Goal: Task Accomplishment & Management: Manage account settings

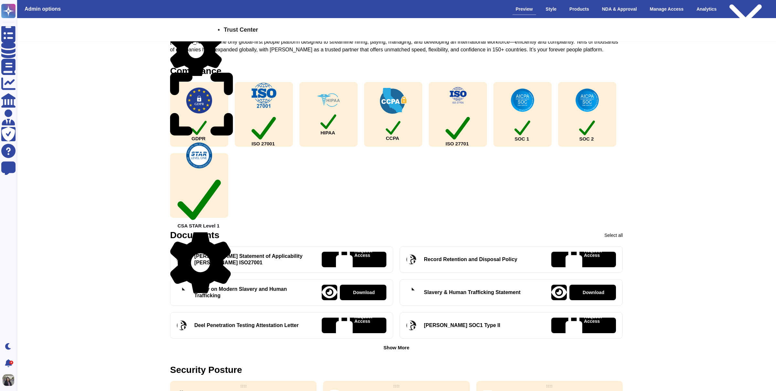
scroll to position [122, 0]
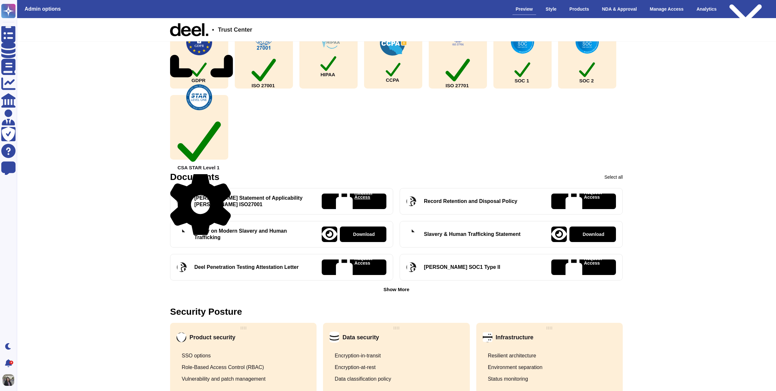
click at [370, 200] on p "Request Access" at bounding box center [363, 201] width 18 height 22
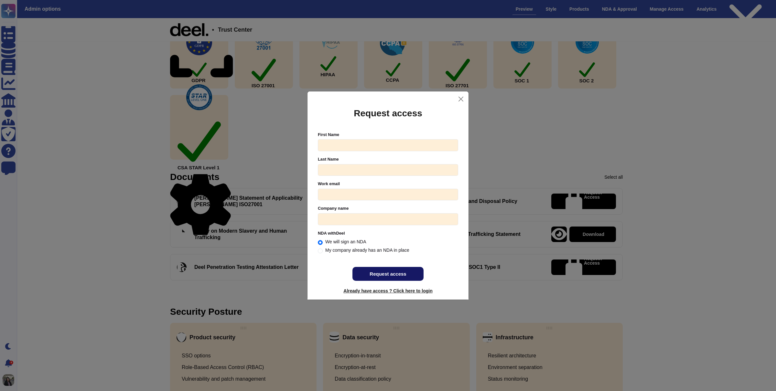
radio input "true"
click at [456, 100] on button "Close" at bounding box center [461, 99] width 10 height 10
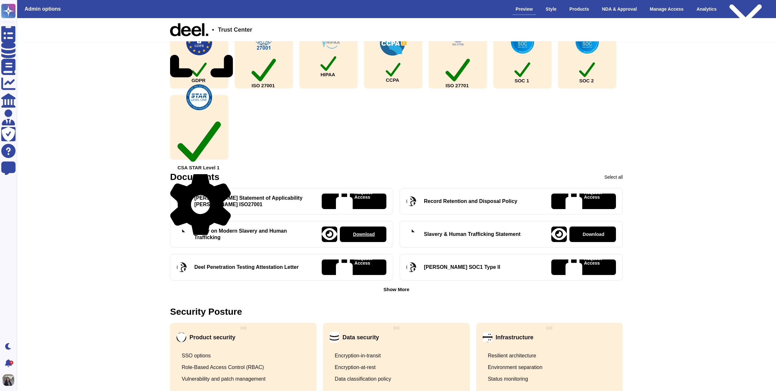
click at [360, 233] on p "Download" at bounding box center [364, 234] width 22 height 5
click at [584, 93] on div "GDPR ISO 27001 HIPAA CCPA ISO 27701 SOC 1 SOC 2 CSA STAR Level 1" at bounding box center [396, 92] width 452 height 136
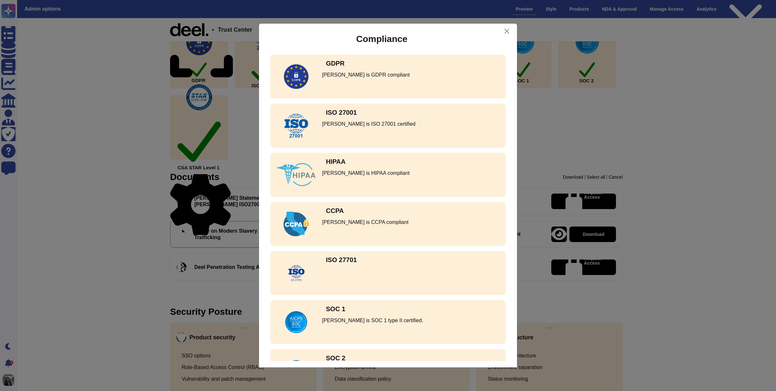
click at [494, 118] on div "ISO 27001 [PERSON_NAME] is ISO 27001 certified" at bounding box center [387, 126] width 235 height 44
click at [552, 116] on div "Compliance GDPR [PERSON_NAME] is GDPR compliant ISO 27001 [PERSON_NAME] is ISO …" at bounding box center [388, 195] width 776 height 391
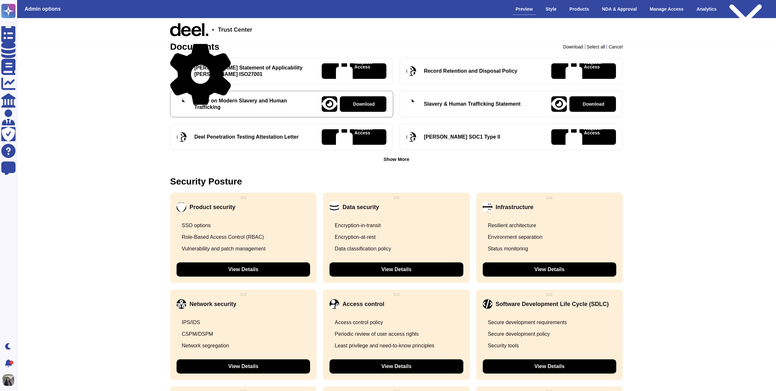
scroll to position [346, 0]
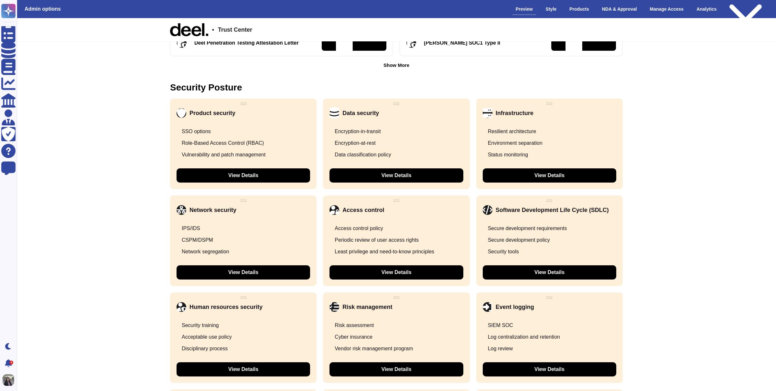
click at [505, 177] on button "View Details" at bounding box center [549, 175] width 133 height 14
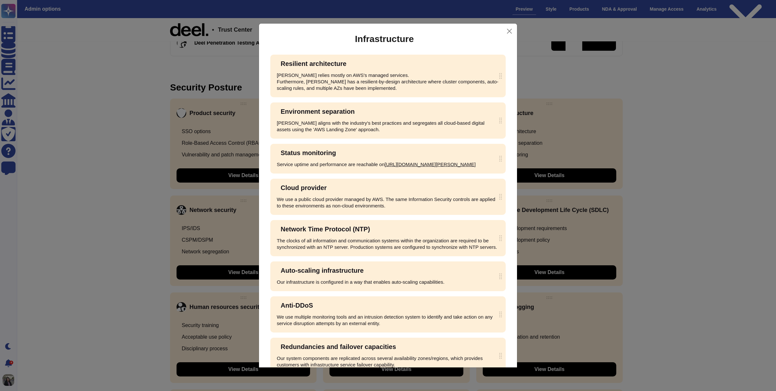
click at [540, 81] on div "Infrastructure Resilient architecture [PERSON_NAME] relies mostly on AWS's mana…" at bounding box center [388, 195] width 776 height 391
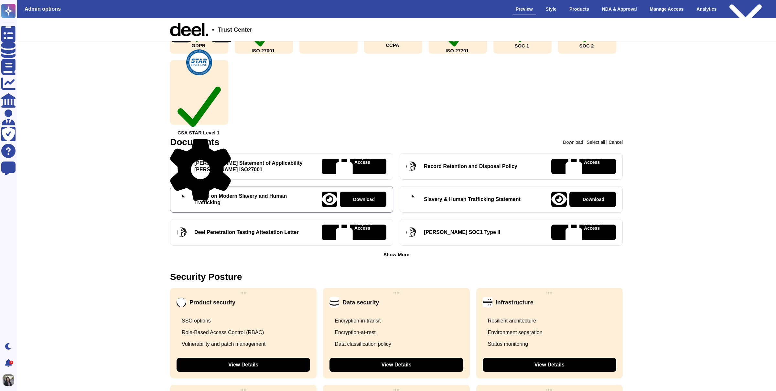
scroll to position [147, 0]
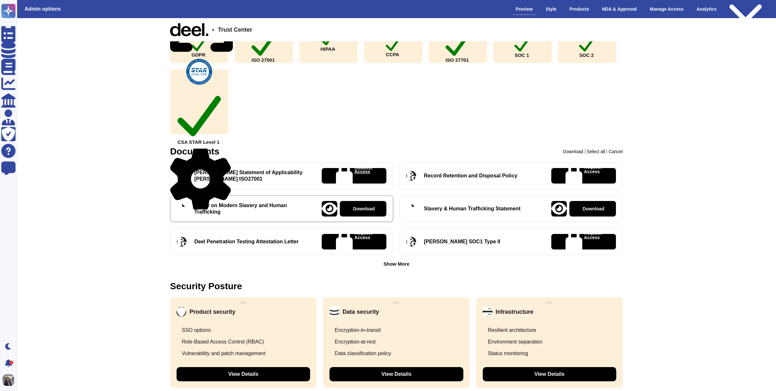
click at [375, 178] on div "Request Access" at bounding box center [354, 176] width 65 height 16
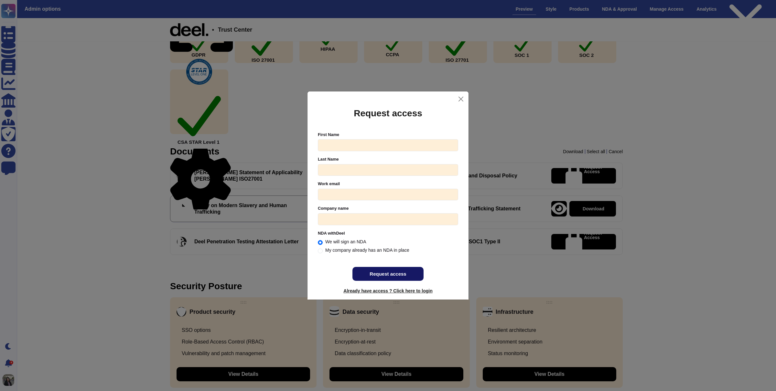
radio input "true"
click at [502, 151] on div "Request access First Name Last Name Work email Please register with a valid cor…" at bounding box center [388, 195] width 776 height 391
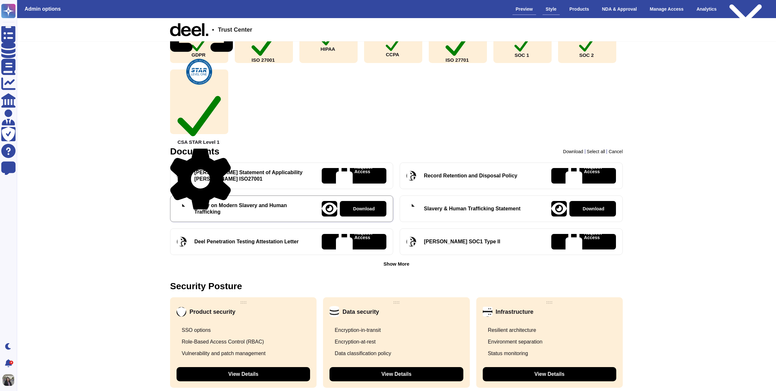
click at [542, 6] on div "Style" at bounding box center [550, 9] width 17 height 11
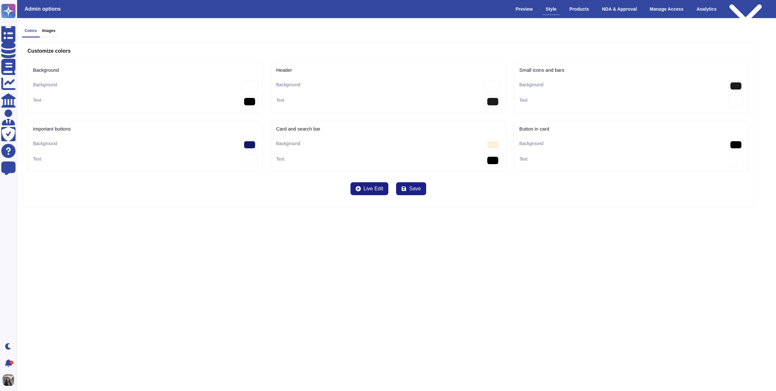
type bar-Text "#000000"
click at [578, 6] on div "Products" at bounding box center [579, 9] width 26 height 11
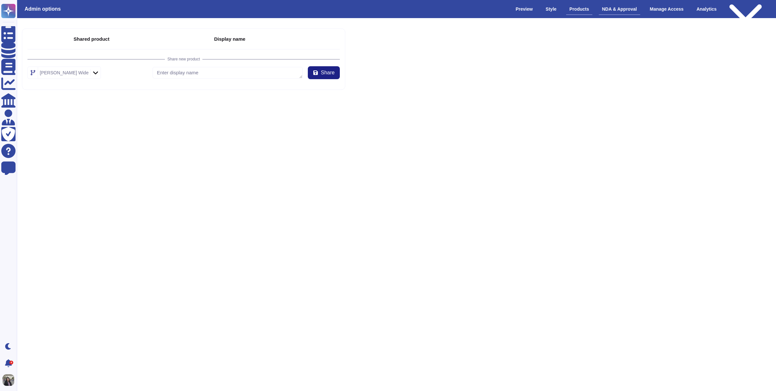
click at [605, 13] on div "NDA & Approval" at bounding box center [619, 9] width 41 height 11
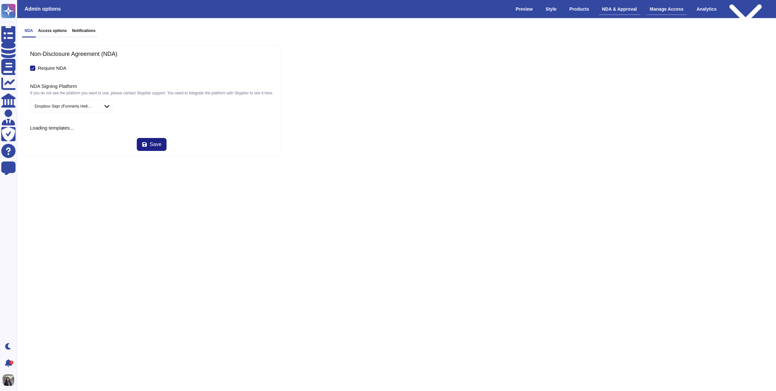
click at [657, 5] on div "Manage Access" at bounding box center [666, 9] width 40 height 11
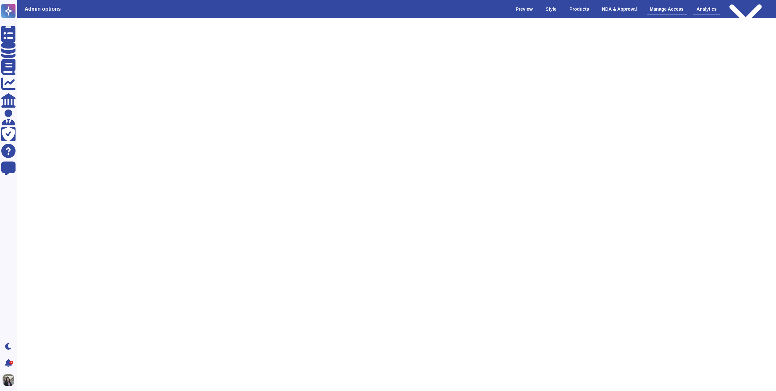
click at [697, 9] on div "Analytics" at bounding box center [706, 9] width 27 height 11
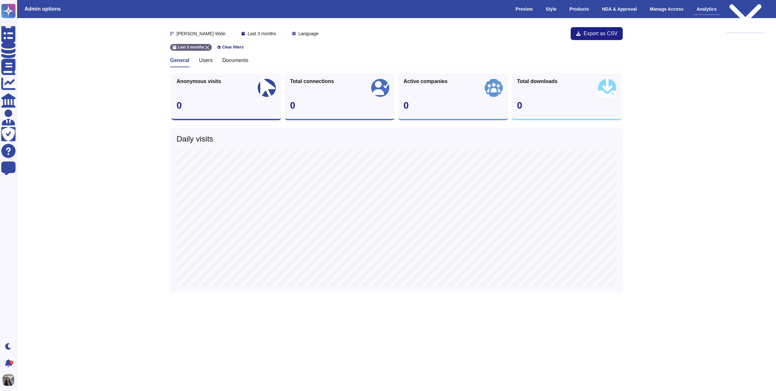
click at [730, 8] on div "Public version" at bounding box center [745, 9] width 39 height 48
click at [732, 8] on div "Public version" at bounding box center [751, 9] width 39 height 48
click at [753, 14] on div "Public version" at bounding box center [745, 9] width 39 height 48
click at [736, 20] on link "Go to Public Version" at bounding box center [744, 15] width 54 height 10
click at [511, 10] on div "Admin options Preview Style Products NDA & Approval Manage Access Analytics Pub…" at bounding box center [396, 9] width 769 height 18
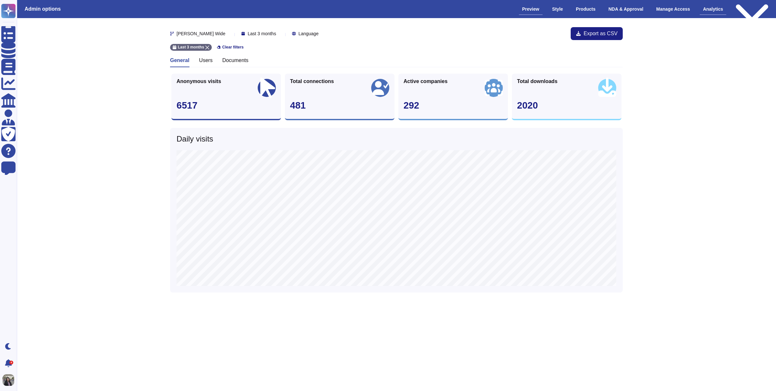
click at [519, 10] on div "Preview" at bounding box center [531, 9] width 24 height 11
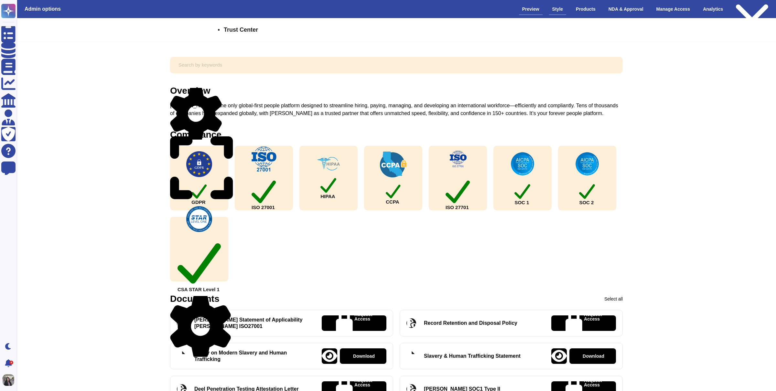
click at [550, 10] on div "Style" at bounding box center [557, 9] width 17 height 11
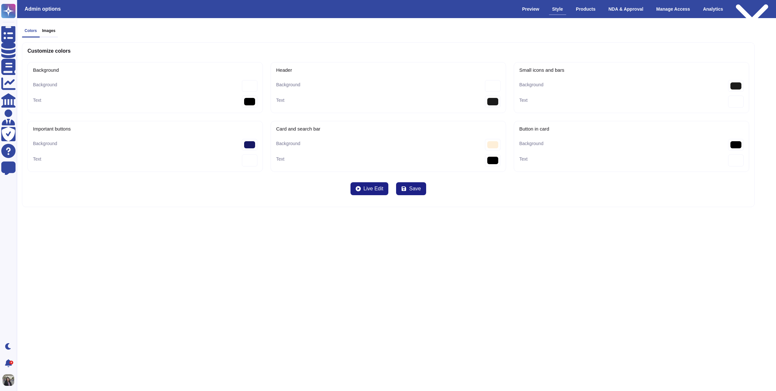
type bar-Text "#000000"
click at [657, 12] on div "Manage Access" at bounding box center [673, 9] width 40 height 11
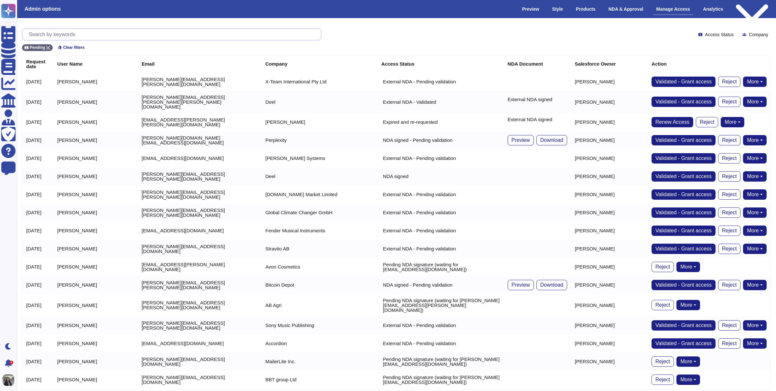
click at [185, 33] on input "text" at bounding box center [173, 34] width 295 height 11
paste input "esther.teo@deel.com"
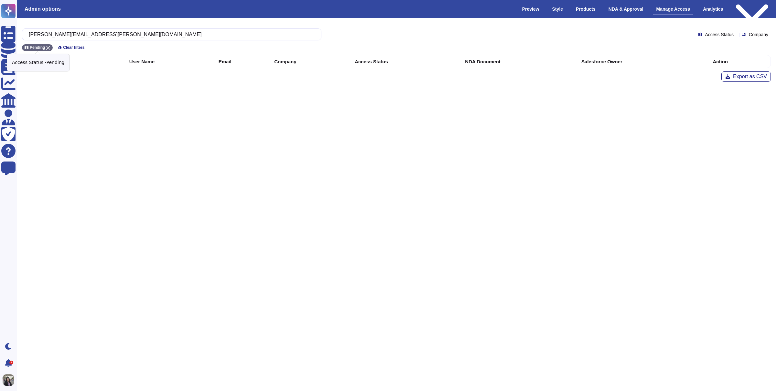
type input "esther.teo@deel.com"
click at [47, 46] on icon at bounding box center [48, 48] width 4 height 4
